Goal: Information Seeking & Learning: Learn about a topic

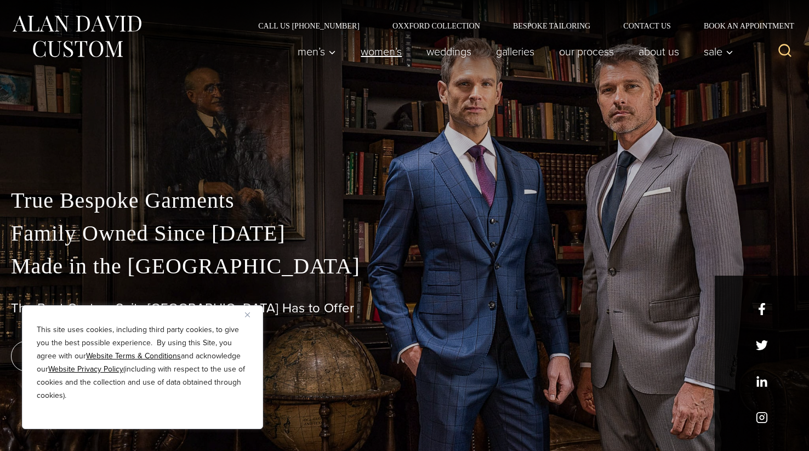
click at [375, 53] on link "Women’s" at bounding box center [382, 52] width 66 height 22
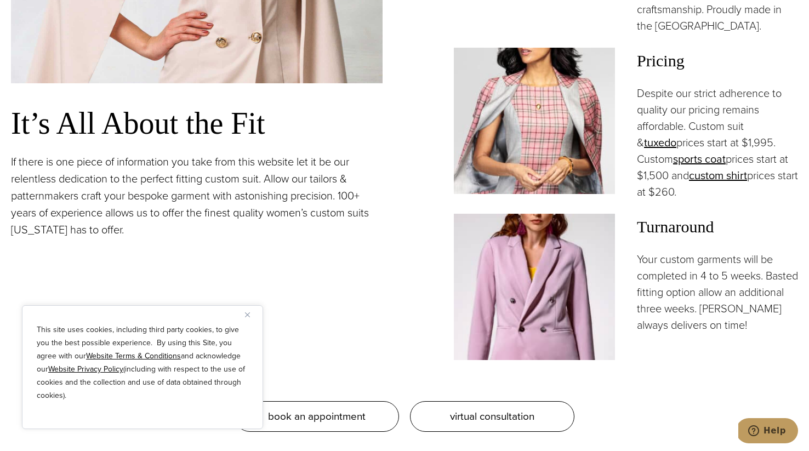
scroll to position [933, 0]
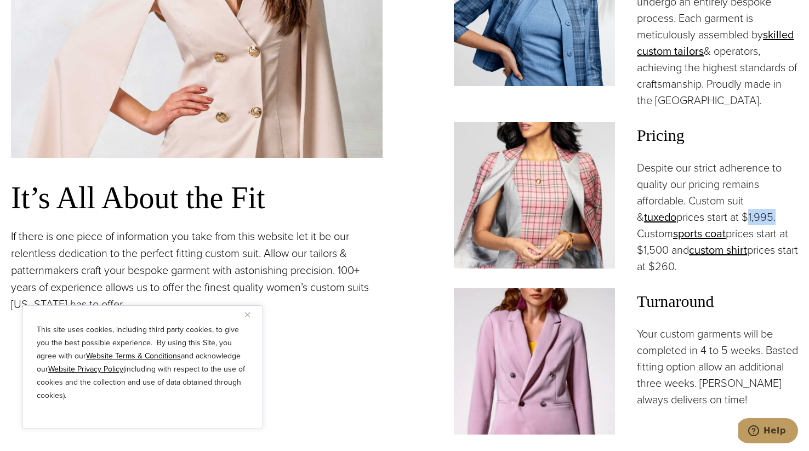
drag, startPoint x: 705, startPoint y: 188, endPoint x: 733, endPoint y: 188, distance: 28.5
click at [733, 188] on p "Despite our strict adherence to quality our pricing remains affordable. Custom …" at bounding box center [717, 217] width 161 height 115
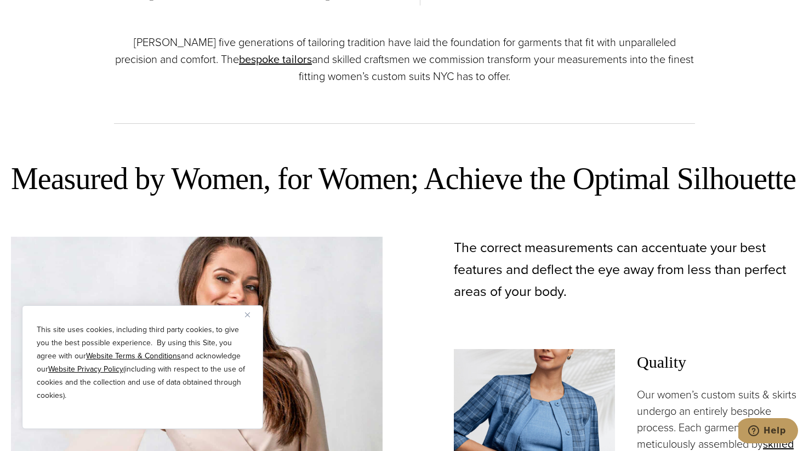
scroll to position [852, 0]
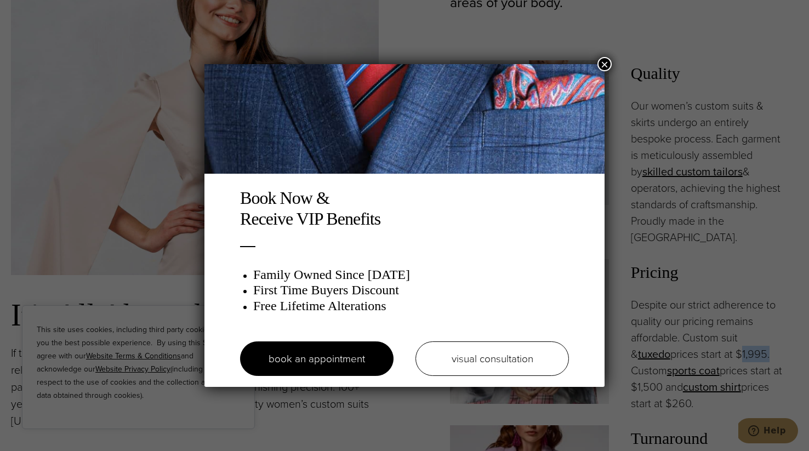
click at [606, 65] on button "×" at bounding box center [605, 64] width 14 height 14
